Goal: Task Accomplishment & Management: Complete application form

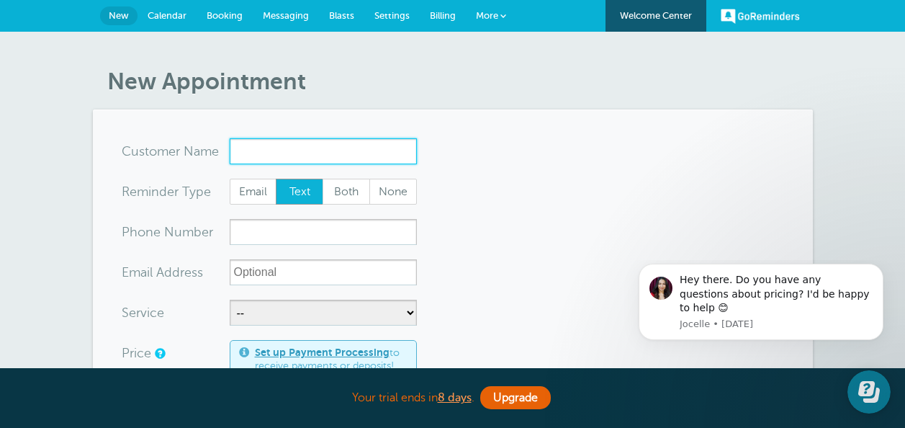
click at [273, 152] on input "x-no-autofill" at bounding box center [323, 151] width 187 height 26
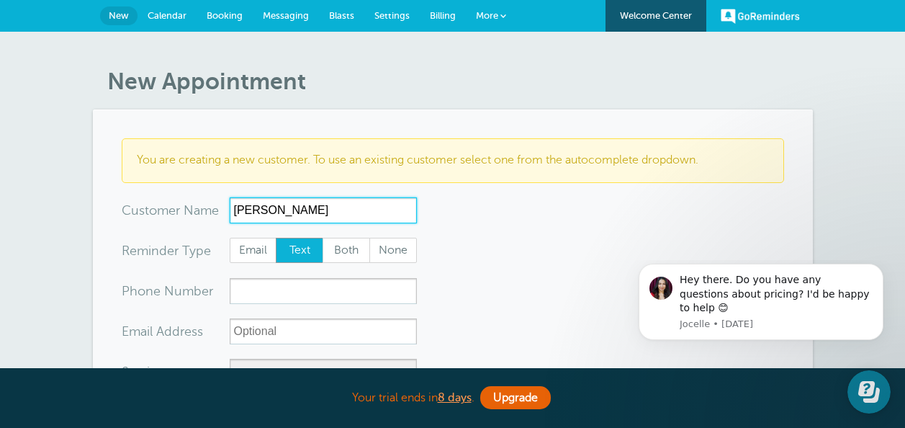
type input "Michael Best"
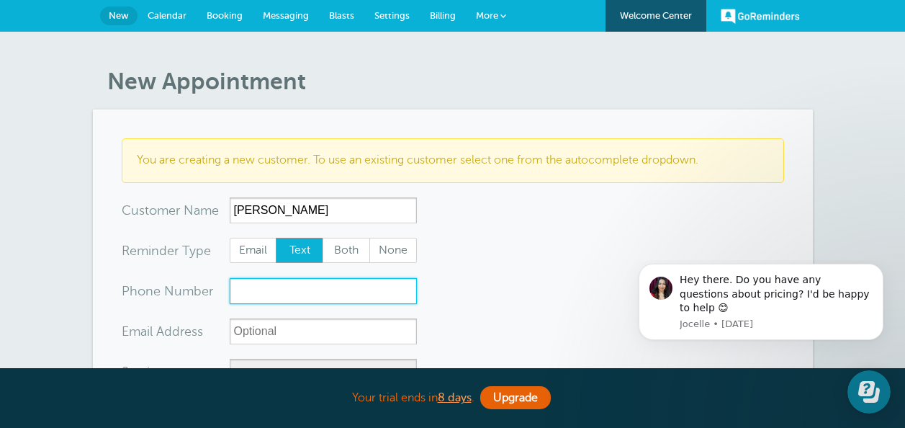
click at [327, 292] on input "xxx-no-autofill" at bounding box center [323, 291] width 187 height 26
type input "3346180804"
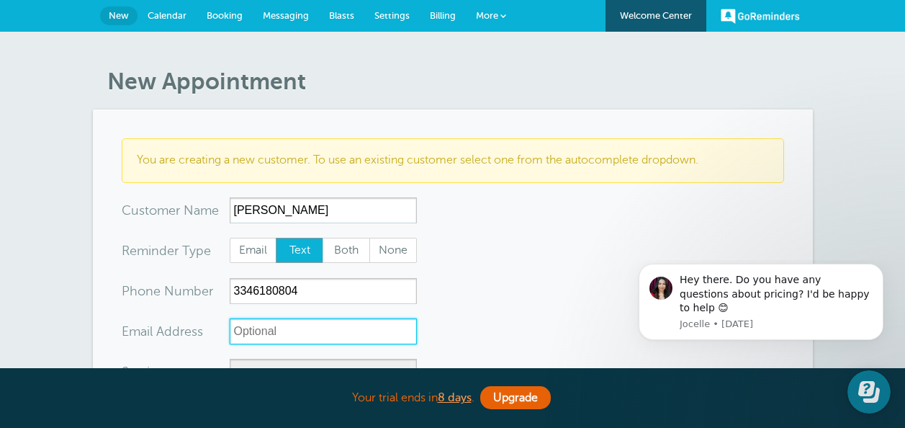
click at [302, 334] on input "xx-no-autofill" at bounding box center [323, 331] width 187 height 26
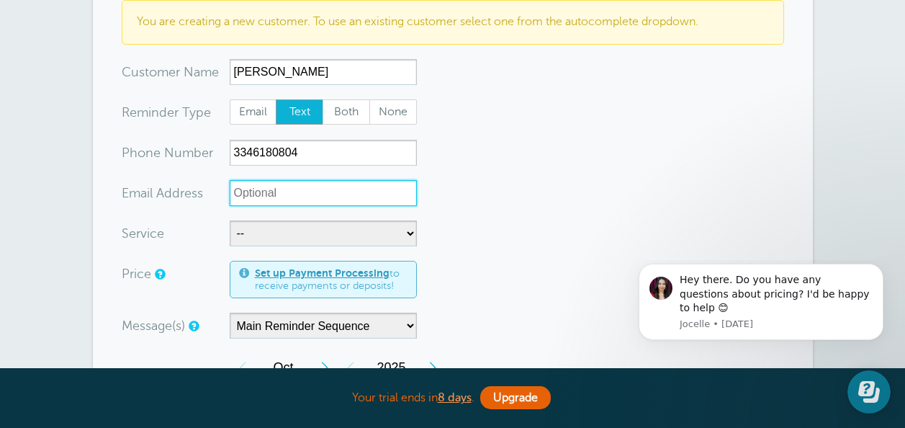
scroll to position [144, 0]
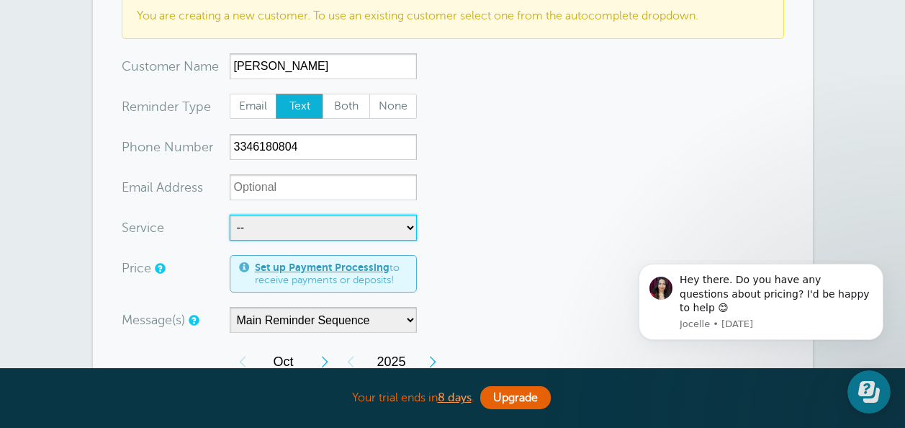
click at [287, 233] on select "-- Alignment/Mount Balance Brushguard/Bumpers Hitch Installation Lighting Suspe…" at bounding box center [323, 228] width 187 height 26
select select "28400"
click at [230, 215] on select "-- Alignment/Mount Balance Brushguard/Bumpers Hitch Installation Lighting Suspe…" at bounding box center [323, 228] width 187 height 26
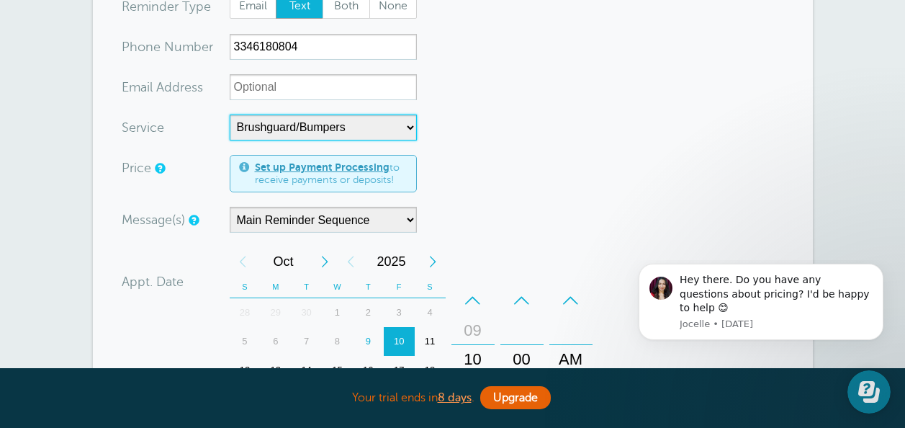
scroll to position [288, 0]
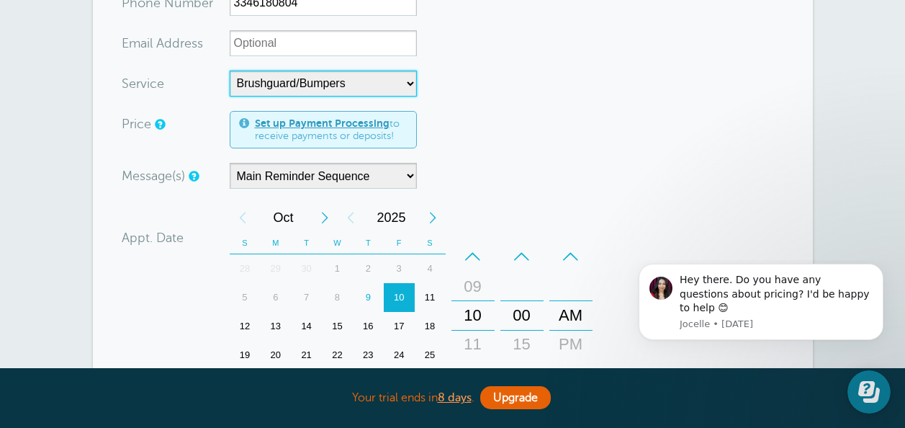
click at [309, 322] on div "14" at bounding box center [306, 326] width 31 height 29
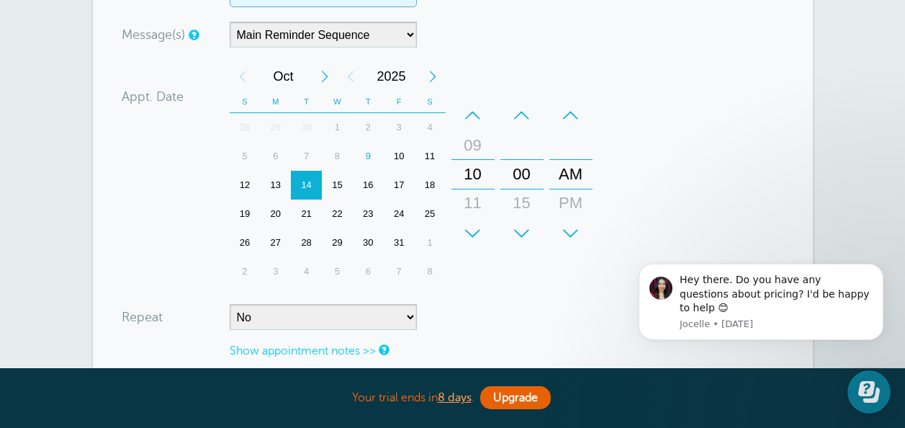
scroll to position [504, 0]
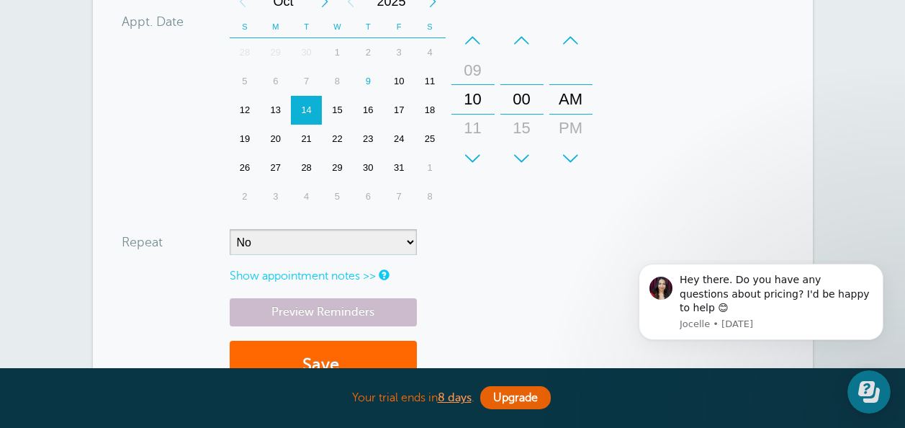
click at [470, 34] on div "–" at bounding box center [473, 40] width 43 height 29
click at [470, 38] on div "–" at bounding box center [473, 40] width 43 height 29
click at [542, 250] on form "You are creating a new customer. To use an existing customer select one from th…" at bounding box center [453, 19] width 663 height 770
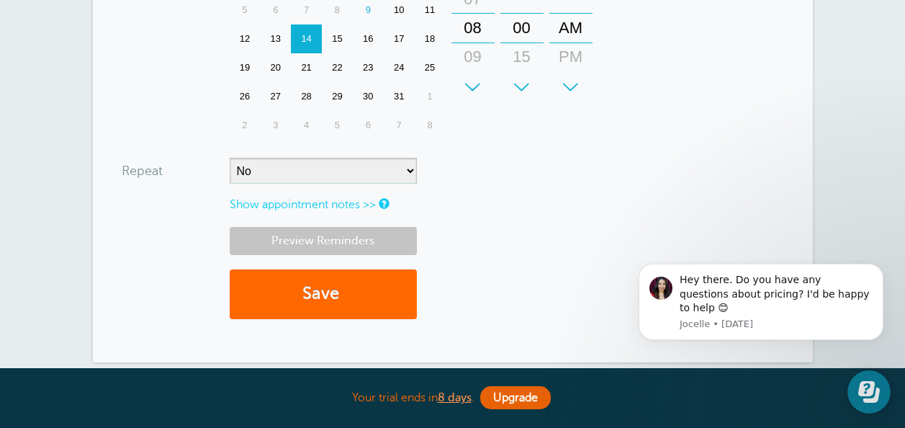
scroll to position [576, 0]
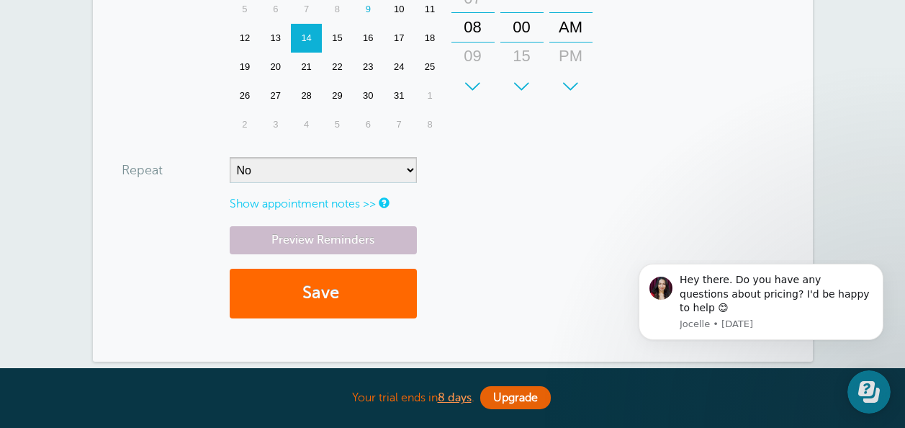
click at [307, 204] on link "Show appointment notes >>" at bounding box center [303, 203] width 146 height 13
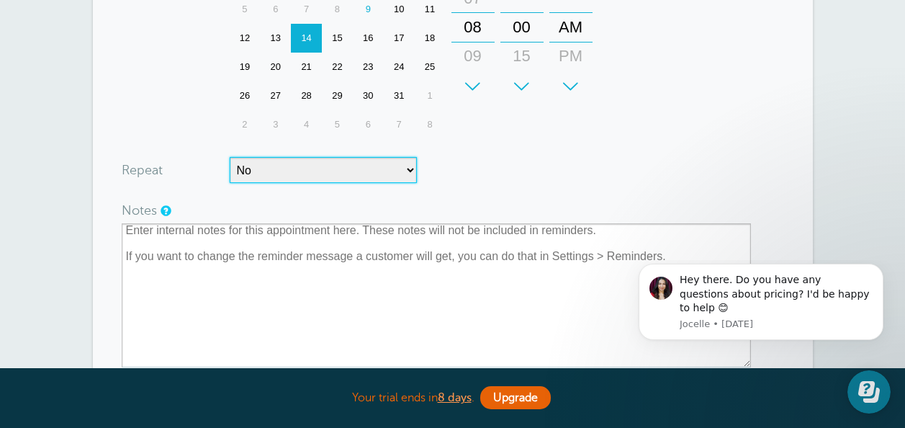
click at [302, 166] on select "No Daily Weekly Every 2 weeks Every 3 weeks Every 4 weeks Monthly Every 5 weeks…" at bounding box center [323, 170] width 187 height 26
click at [421, 156] on form "You are creating a new customer. To use an existing customer select one from th…" at bounding box center [453, 25] width 663 height 926
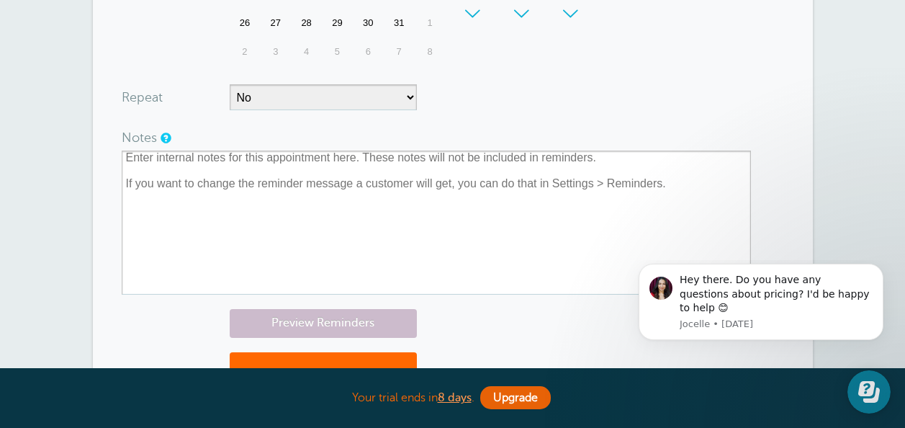
scroll to position [792, 0]
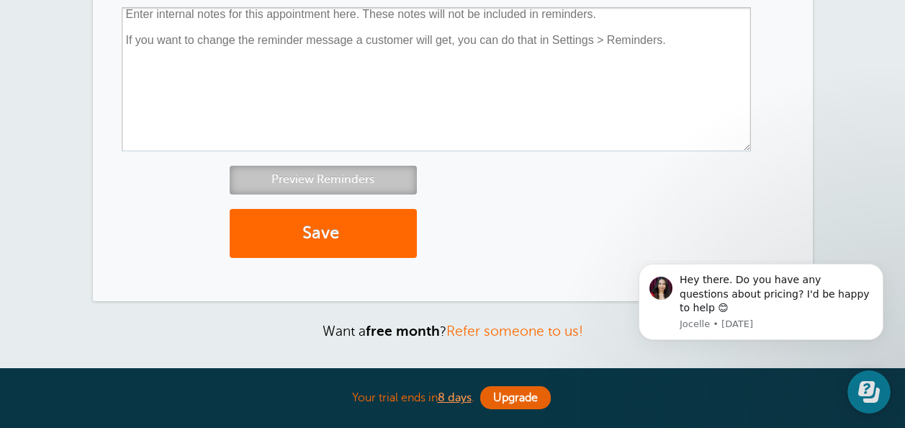
click at [320, 181] on link "Preview Reminders" at bounding box center [323, 180] width 187 height 28
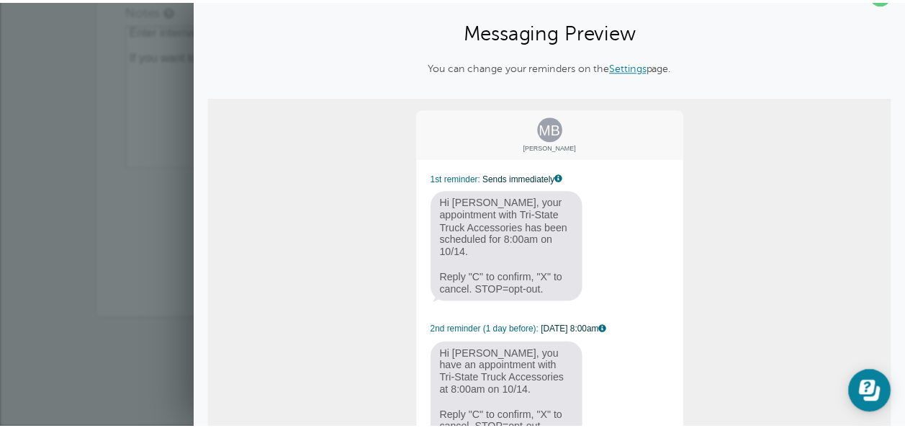
scroll to position [0, 0]
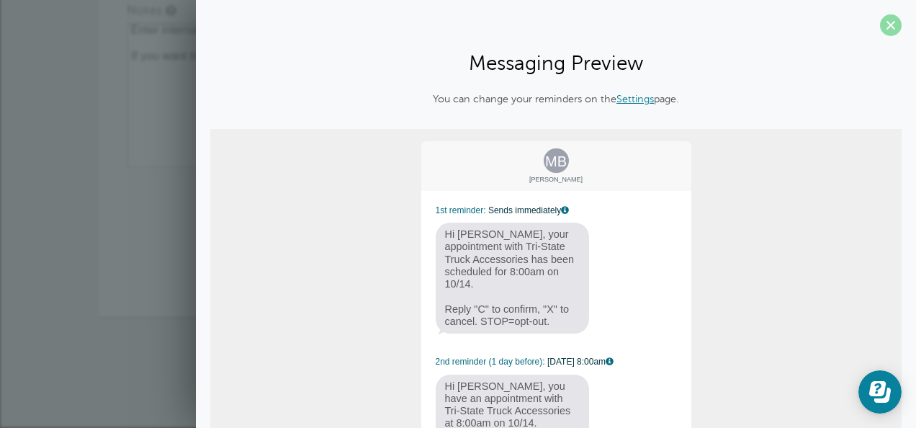
click at [880, 23] on span at bounding box center [891, 25] width 22 height 22
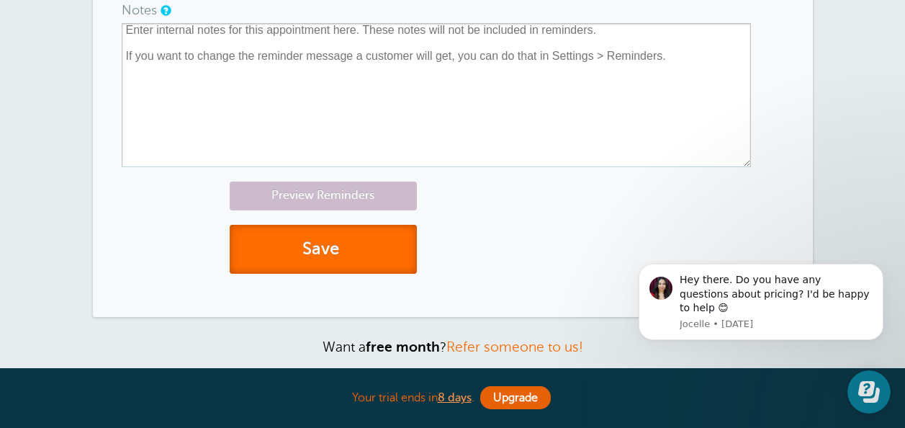
click at [310, 251] on button "Save" at bounding box center [323, 250] width 187 height 50
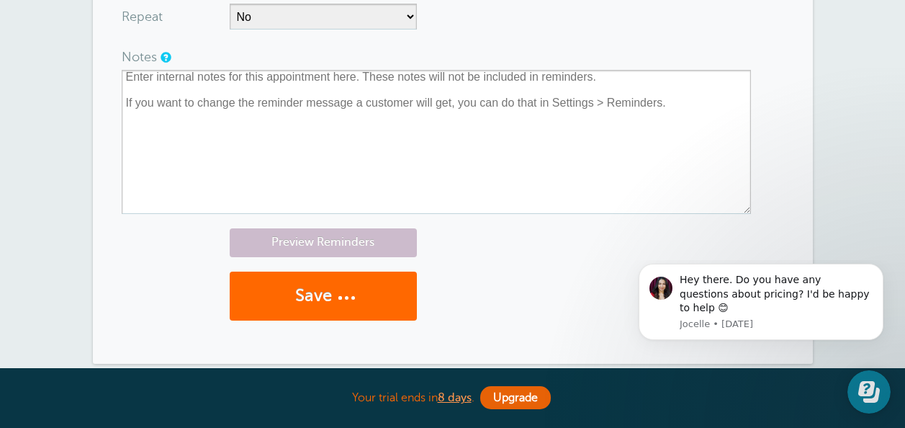
scroll to position [704, 0]
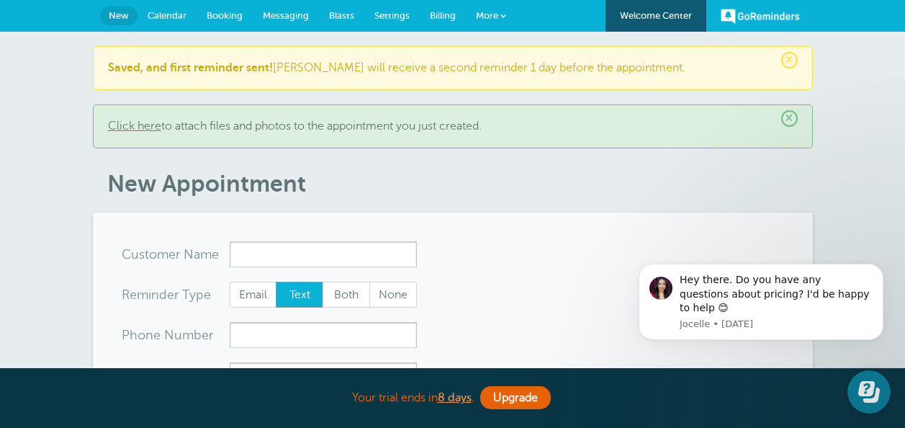
click at [383, 12] on span "Settings" at bounding box center [392, 15] width 35 height 11
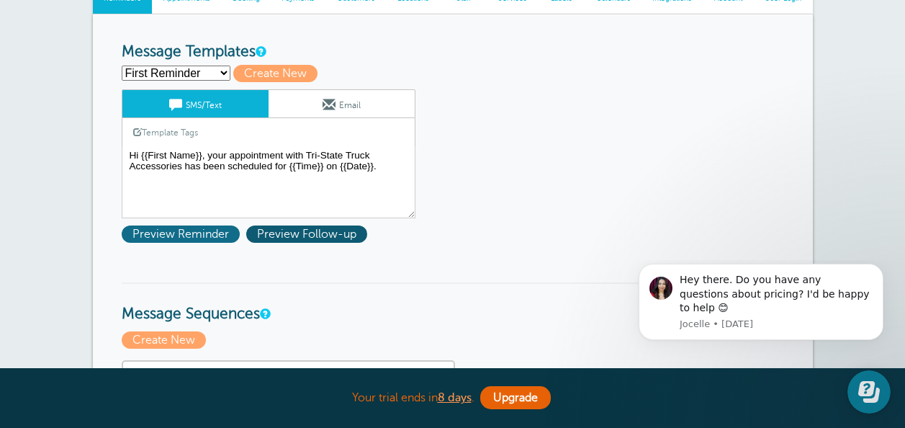
click at [139, 228] on span "Preview Reminder" at bounding box center [181, 233] width 118 height 17
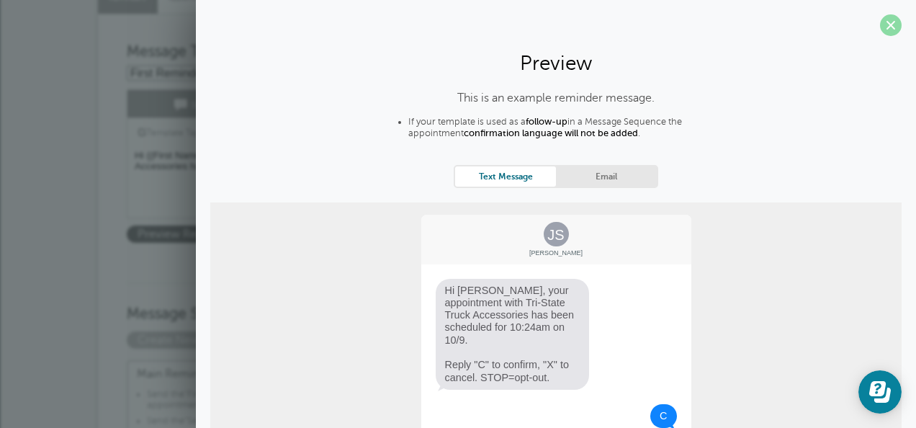
click at [884, 19] on span at bounding box center [891, 25] width 22 height 22
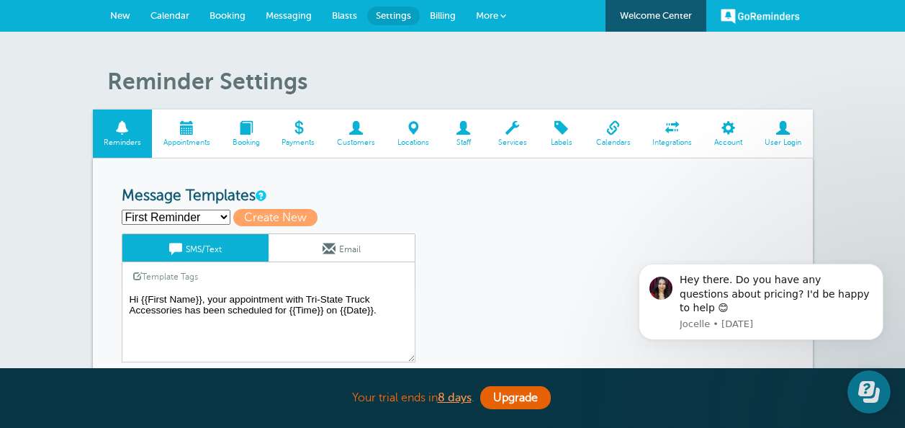
click at [596, 133] on span at bounding box center [613, 128] width 57 height 14
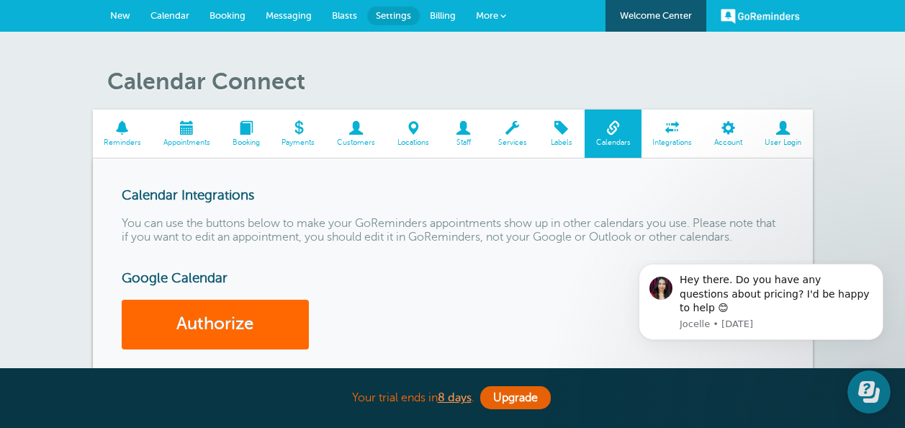
click at [171, 12] on span "Calendar" at bounding box center [170, 15] width 39 height 11
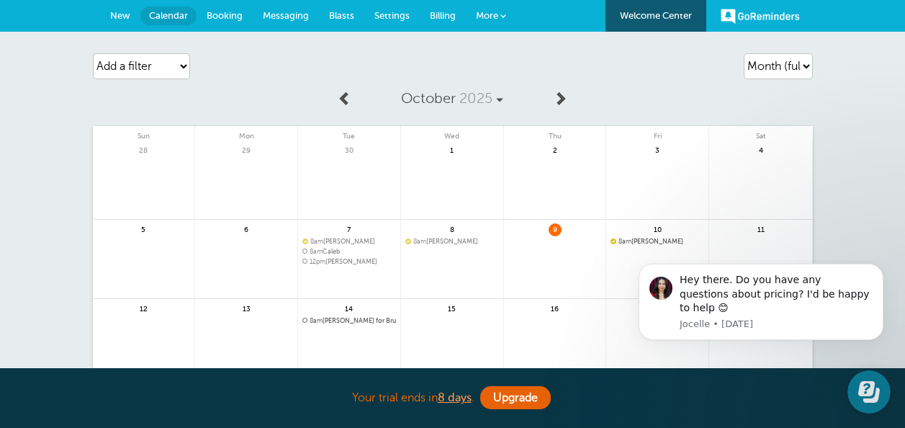
click at [119, 12] on span "New" at bounding box center [120, 15] width 20 height 11
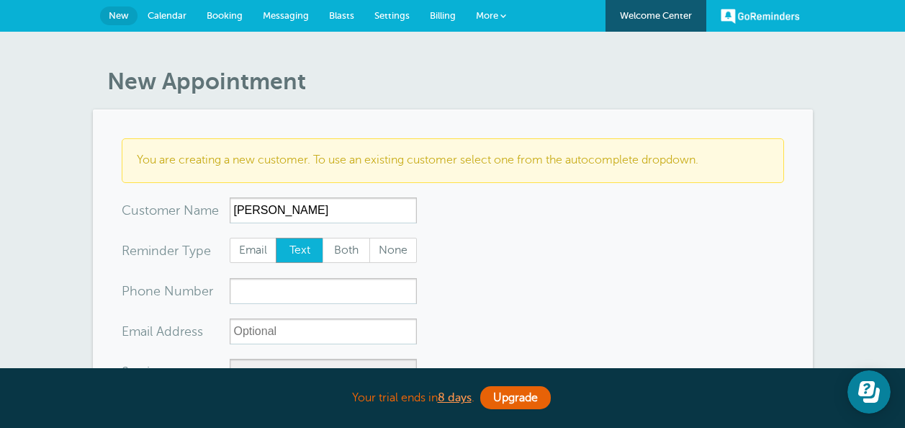
type input "[PERSON_NAME]"
click at [308, 295] on input "xxx-no-autofill" at bounding box center [323, 291] width 187 height 26
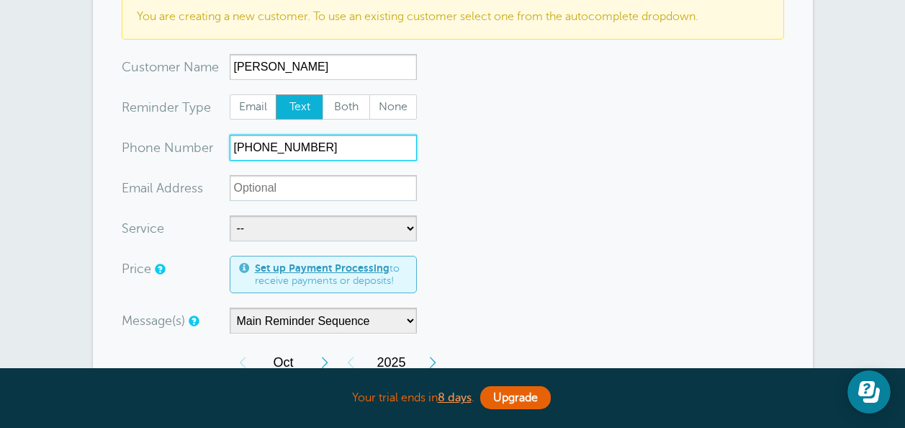
scroll to position [144, 0]
type input "334-405-5786"
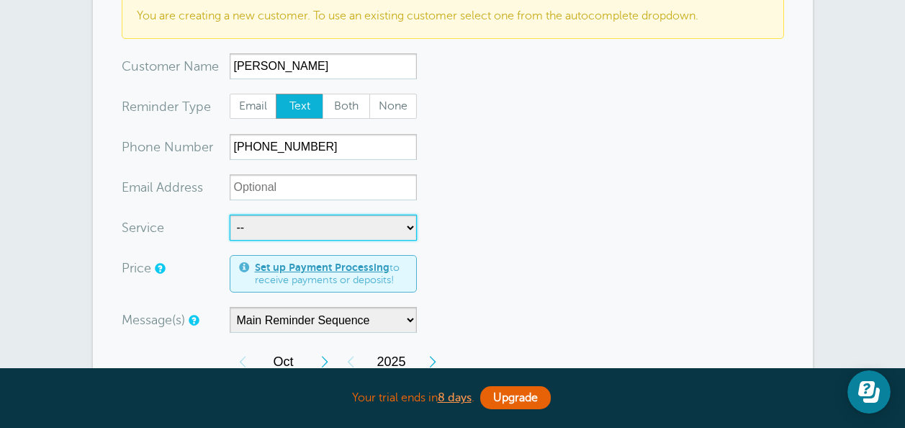
click at [300, 228] on select "-- Alignment/Mount Balance Brushguard/Bumpers Hitch Installation Lighting Suspe…" at bounding box center [323, 228] width 187 height 26
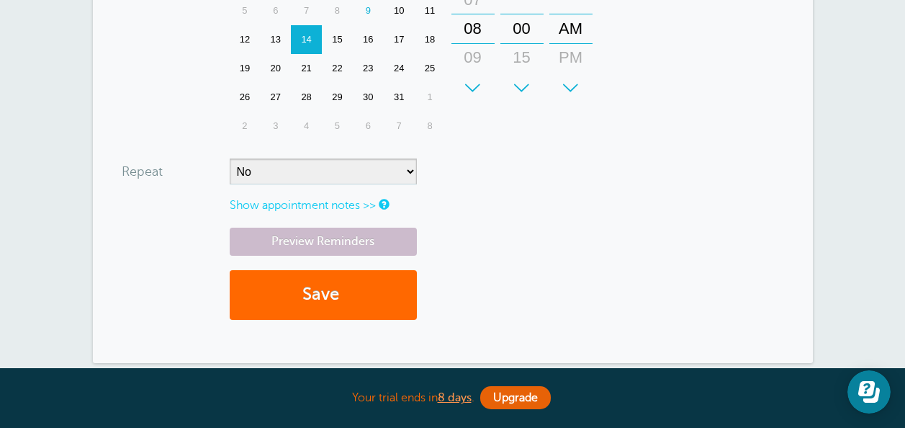
scroll to position [576, 0]
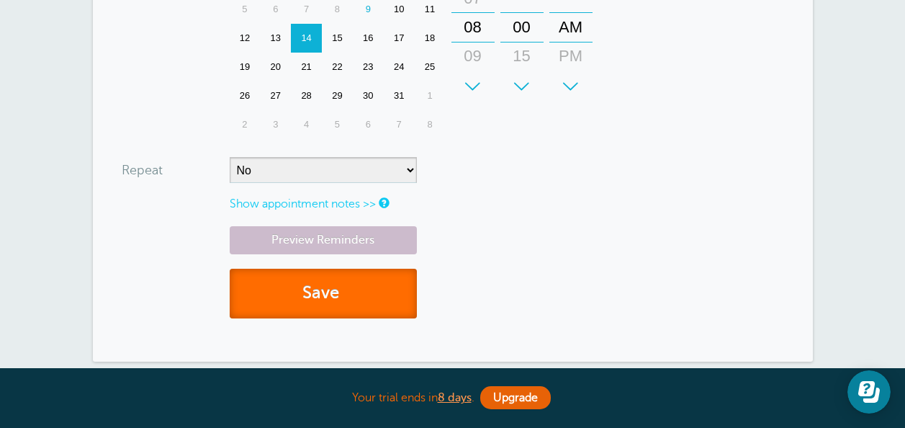
click at [309, 284] on button "Save" at bounding box center [323, 294] width 187 height 50
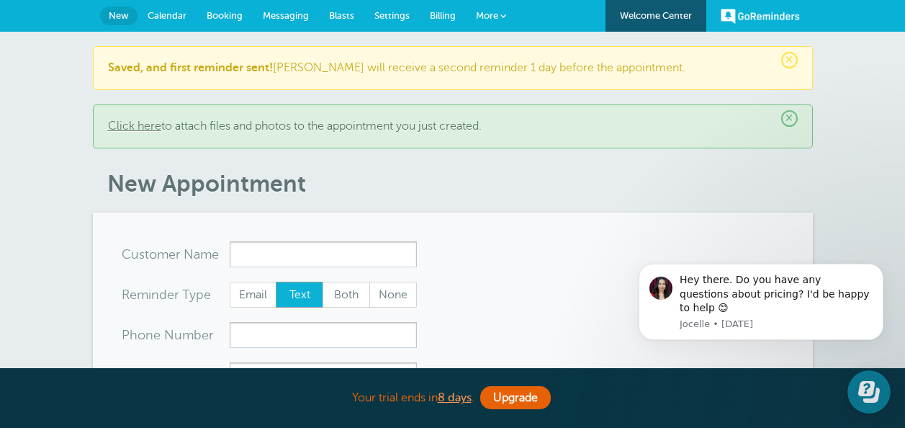
click at [153, 11] on span "Calendar" at bounding box center [167, 15] width 39 height 11
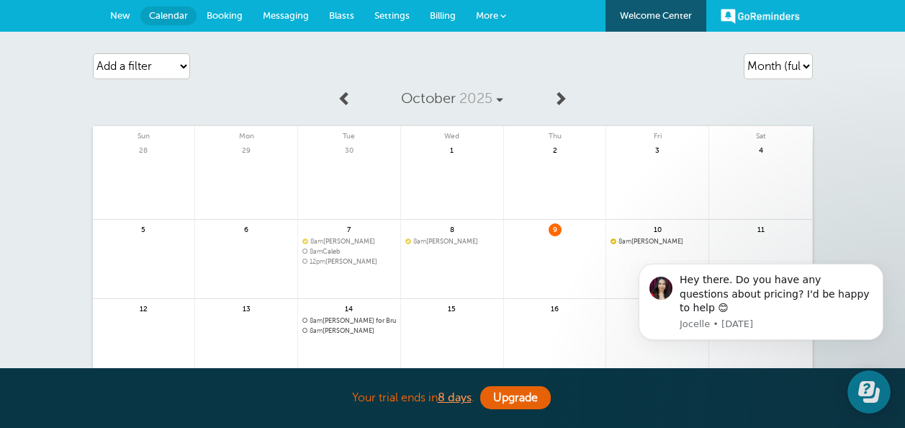
click at [560, 94] on span at bounding box center [560, 98] width 14 height 14
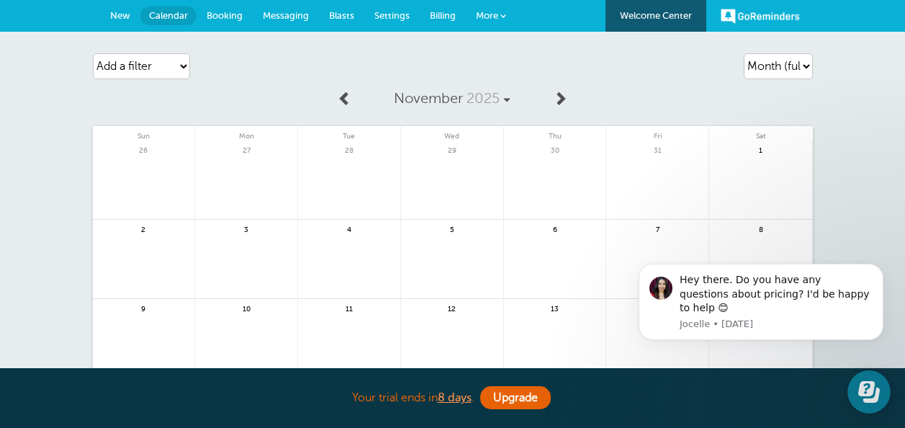
click at [342, 93] on span at bounding box center [345, 98] width 14 height 14
